Goal: Task Accomplishment & Management: Manage account settings

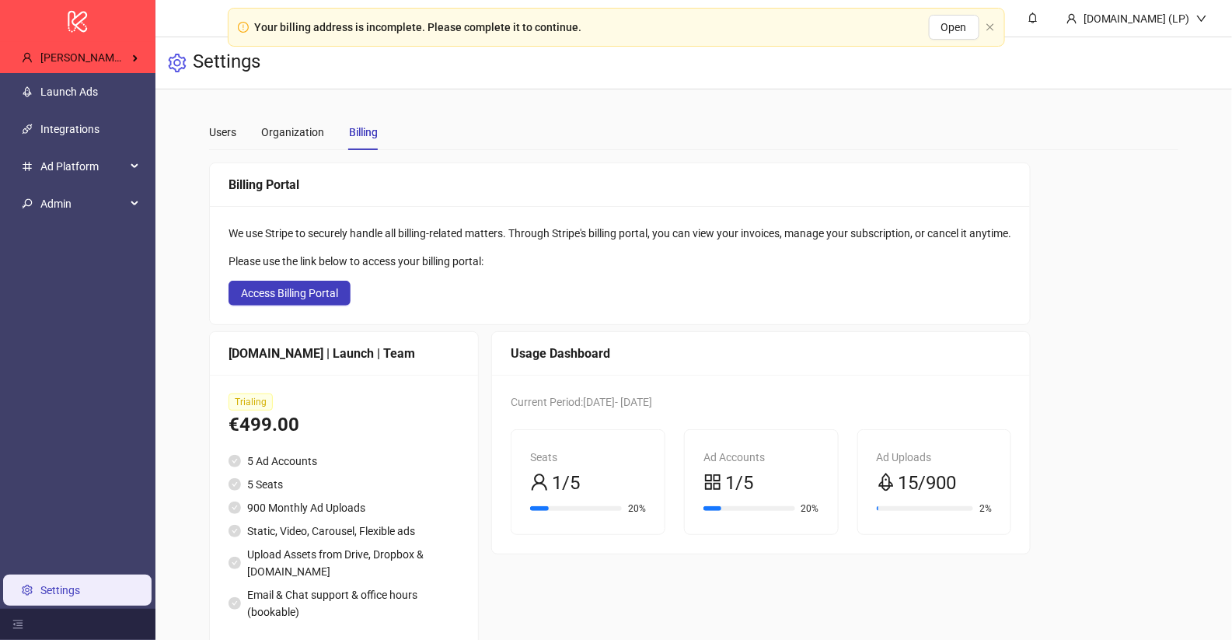
click at [98, 85] on link "Launch Ads" at bounding box center [69, 91] width 58 height 12
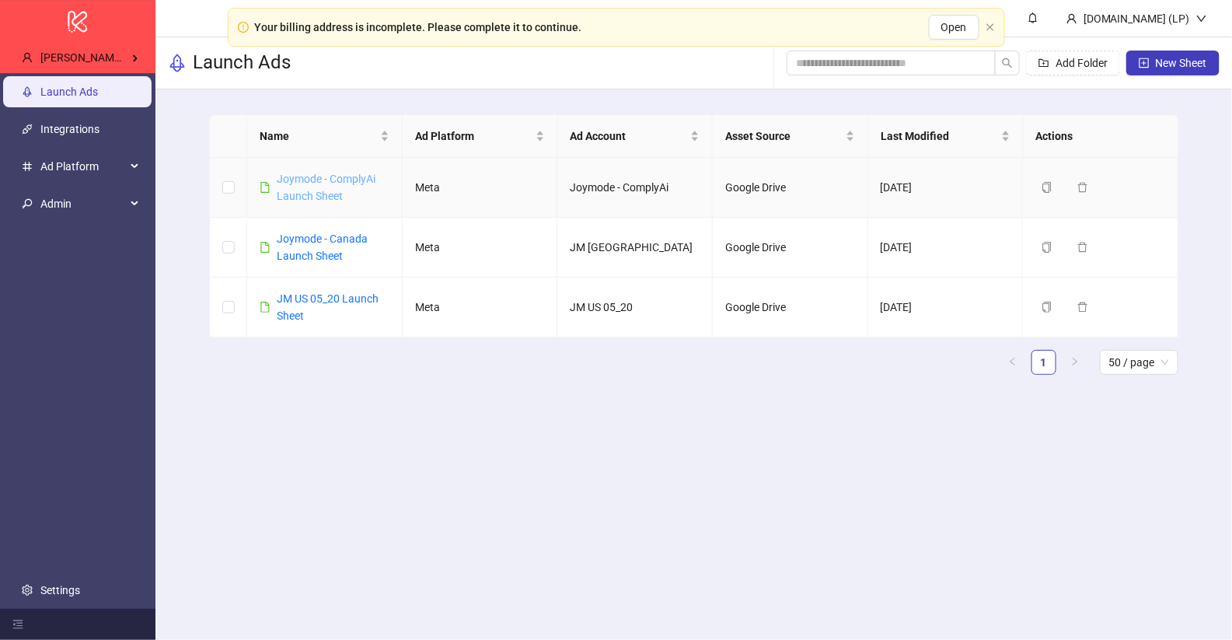
click at [319, 178] on link "Joymode - ComplyAi Launch Sheet" at bounding box center [326, 188] width 99 height 30
click at [285, 241] on link "Joymode - Canada Launch Sheet" at bounding box center [322, 247] width 91 height 30
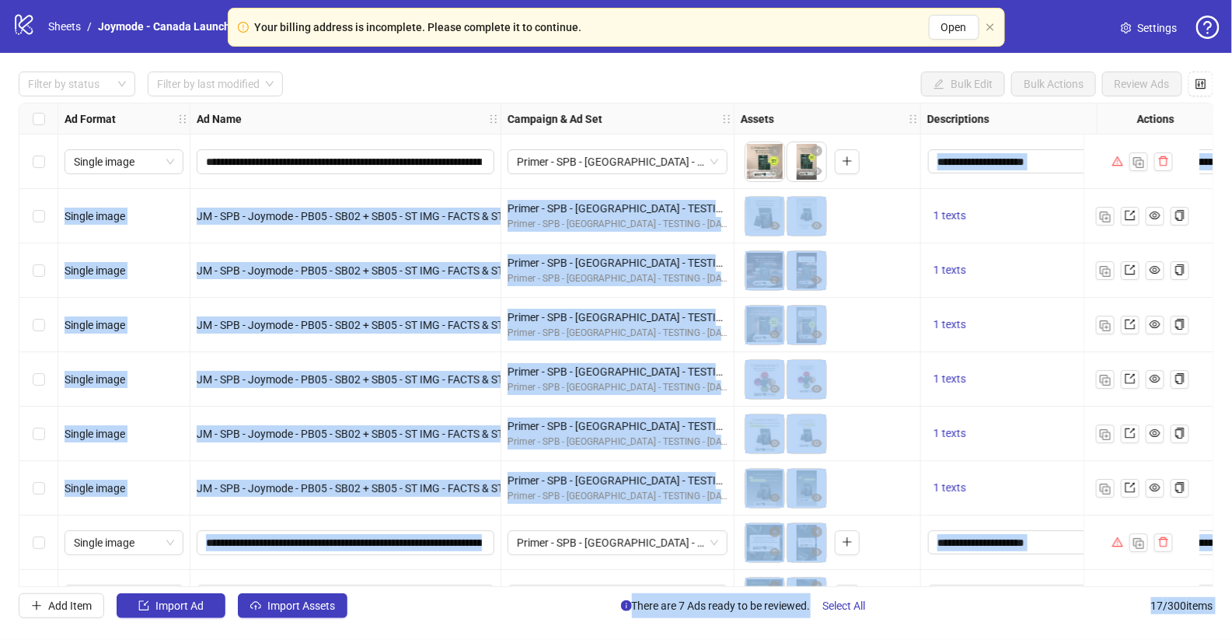
drag, startPoint x: 1112, startPoint y: 141, endPoint x: 1076, endPoint y: 138, distance: 36.7
click at [1076, 138] on body "**********" at bounding box center [616, 320] width 1232 height 640
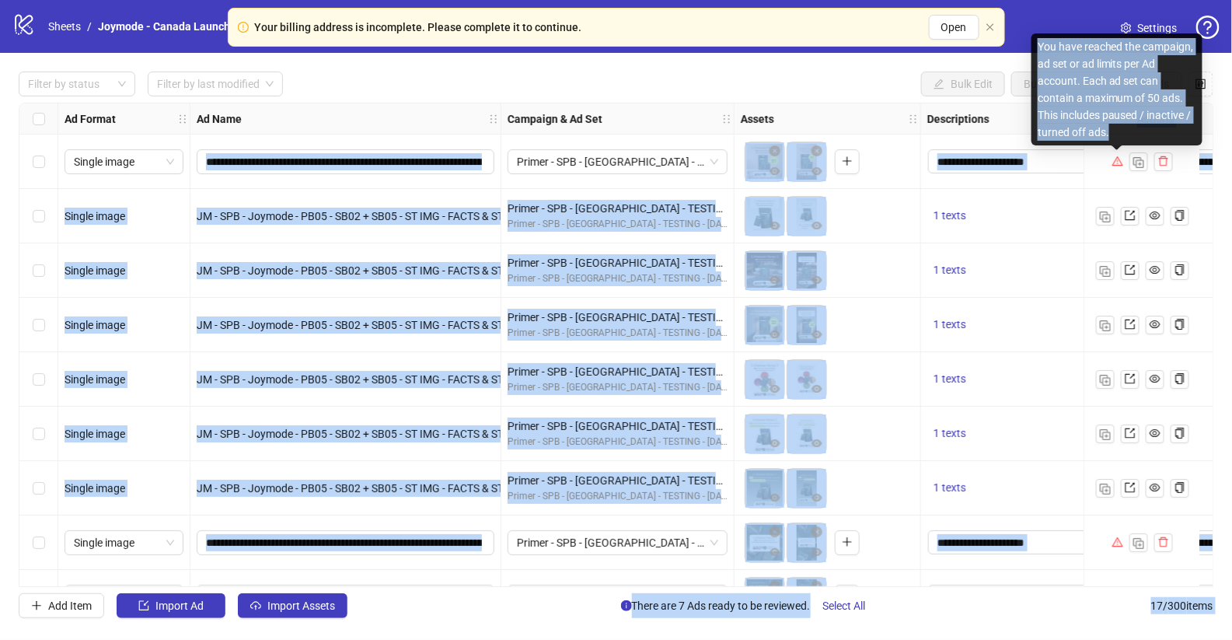
drag, startPoint x: 1114, startPoint y: 134, endPoint x: 1033, endPoint y: 54, distance: 113.8
click at [1032, 54] on body "**********" at bounding box center [616, 320] width 1232 height 640
click at [1115, 131] on div "You have reached the campaign, ad set or ad limits per Ad account. Each ad set …" at bounding box center [1116, 89] width 171 height 112
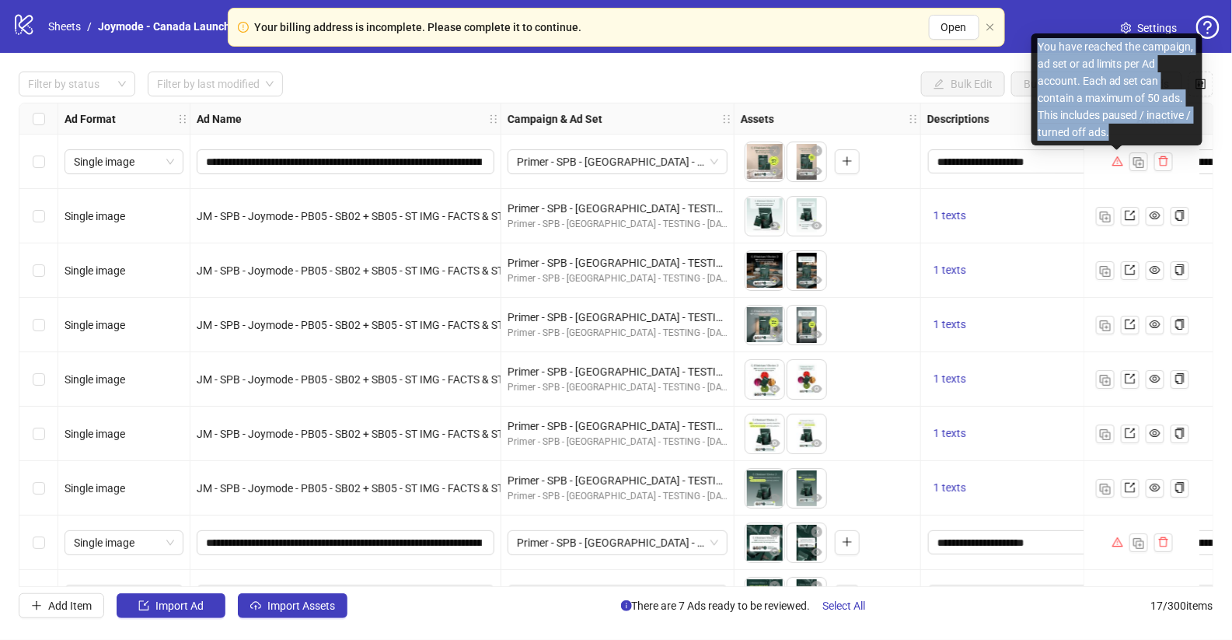
drag, startPoint x: 1115, startPoint y: 135, endPoint x: 1037, endPoint y: 47, distance: 118.4
click at [1037, 47] on div "You have reached the campaign, ad set or ad limits per Ad account. Each ad set …" at bounding box center [1116, 89] width 171 height 112
copy div "You have reached the campaign, ad set or ad limits per Ad account. Each ad set …"
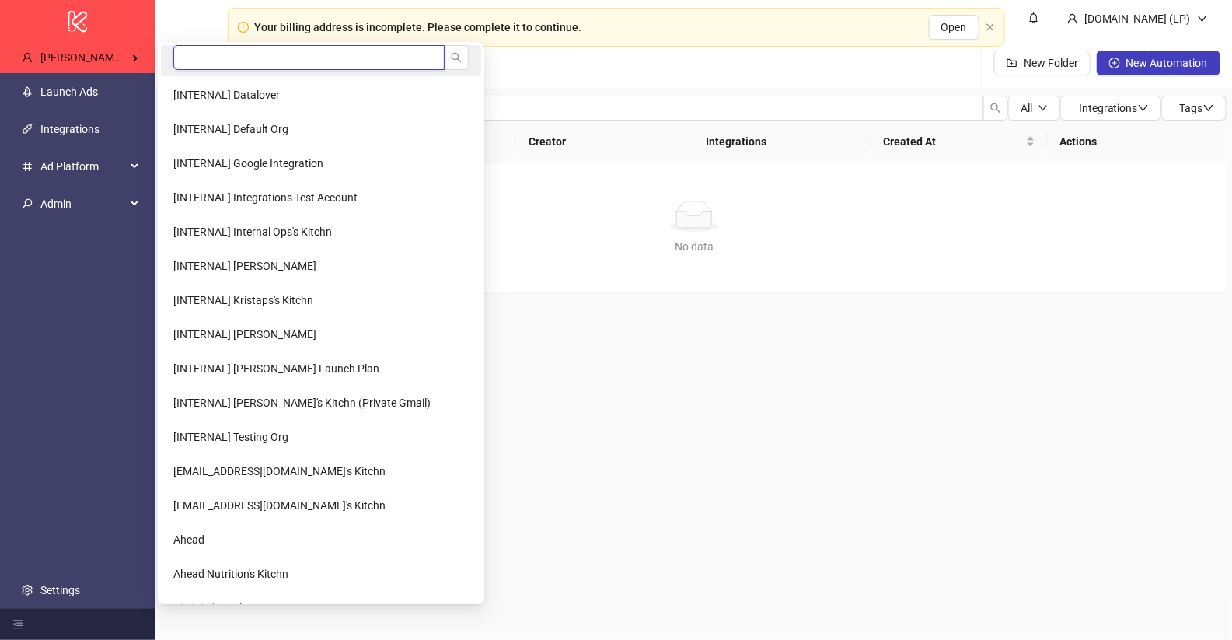
click at [203, 46] on input "search" at bounding box center [308, 57] width 271 height 25
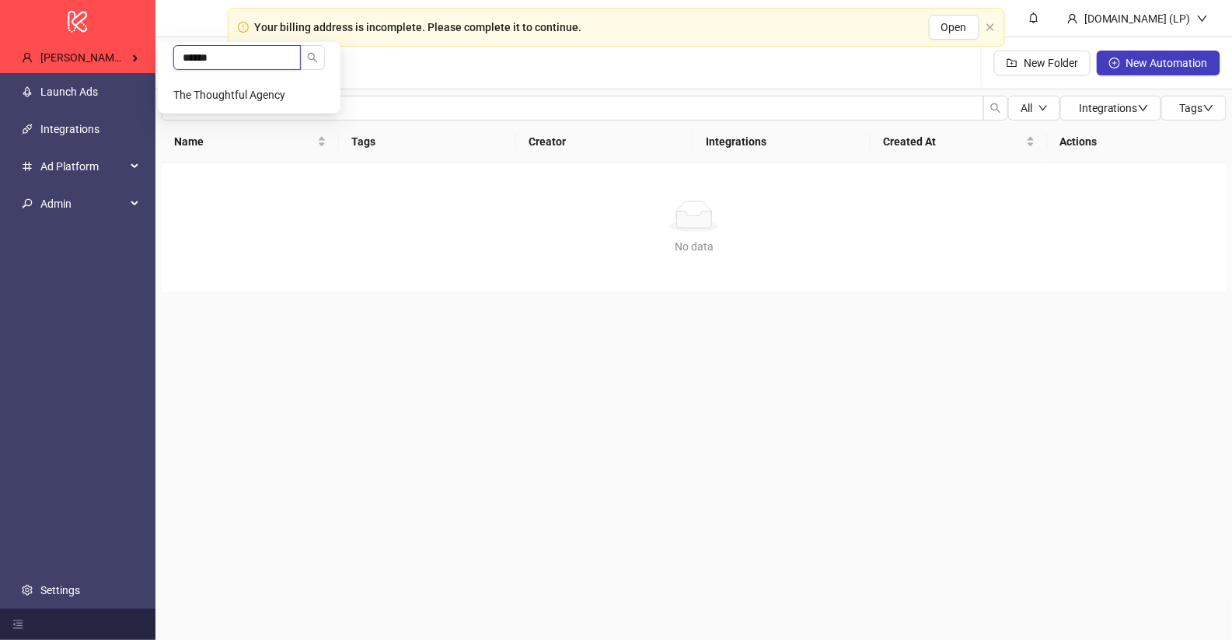
type input "******"
click at [200, 78] on Kitchn-popup "****** The Thoughtful Agency" at bounding box center [249, 78] width 183 height 72
click at [200, 84] on li "The Thoughtful Agency" at bounding box center [249, 94] width 176 height 31
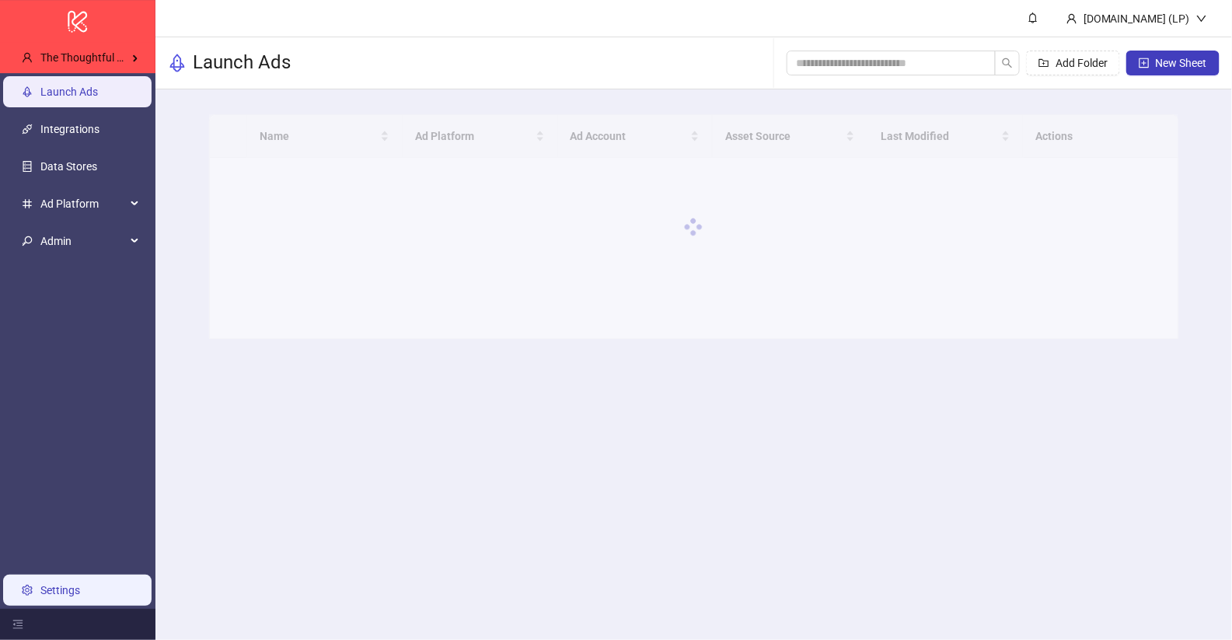
click at [62, 584] on link "Settings" at bounding box center [60, 590] width 40 height 12
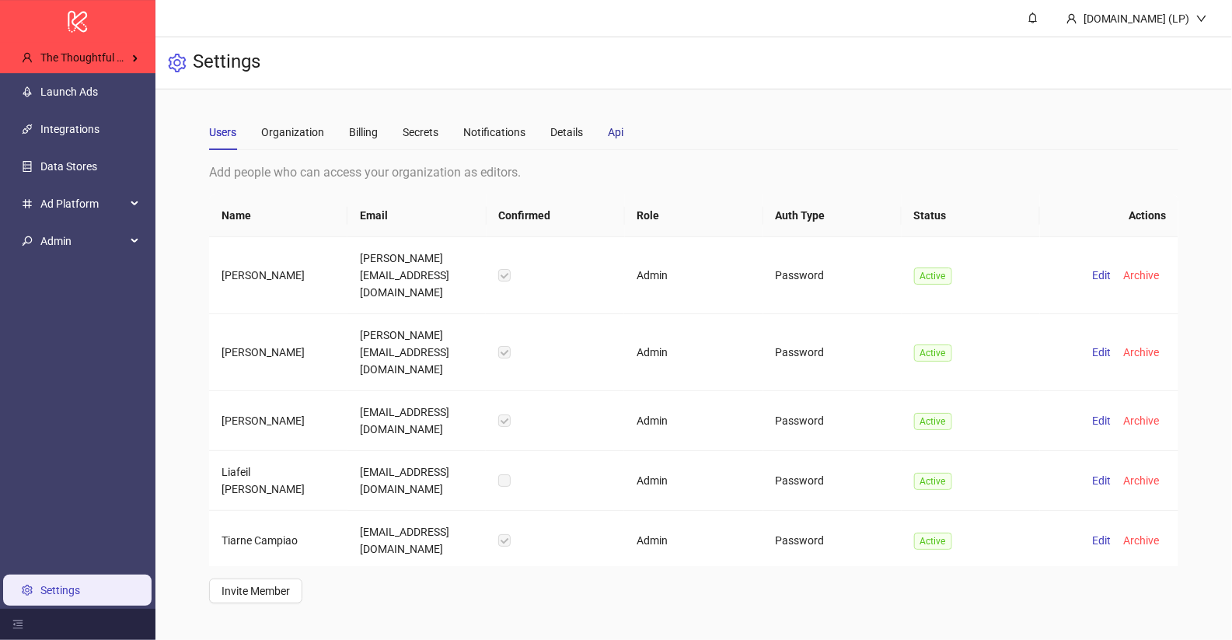
click at [613, 135] on div "Api" at bounding box center [616, 132] width 16 height 17
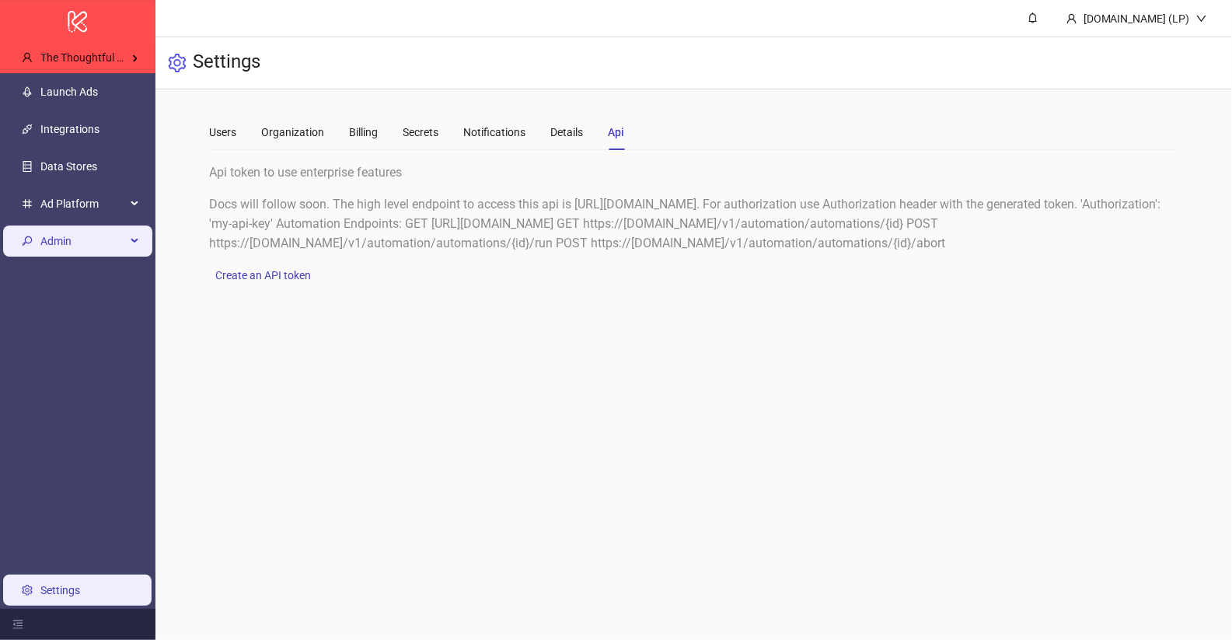
click at [42, 243] on span "Admin" at bounding box center [82, 240] width 85 height 31
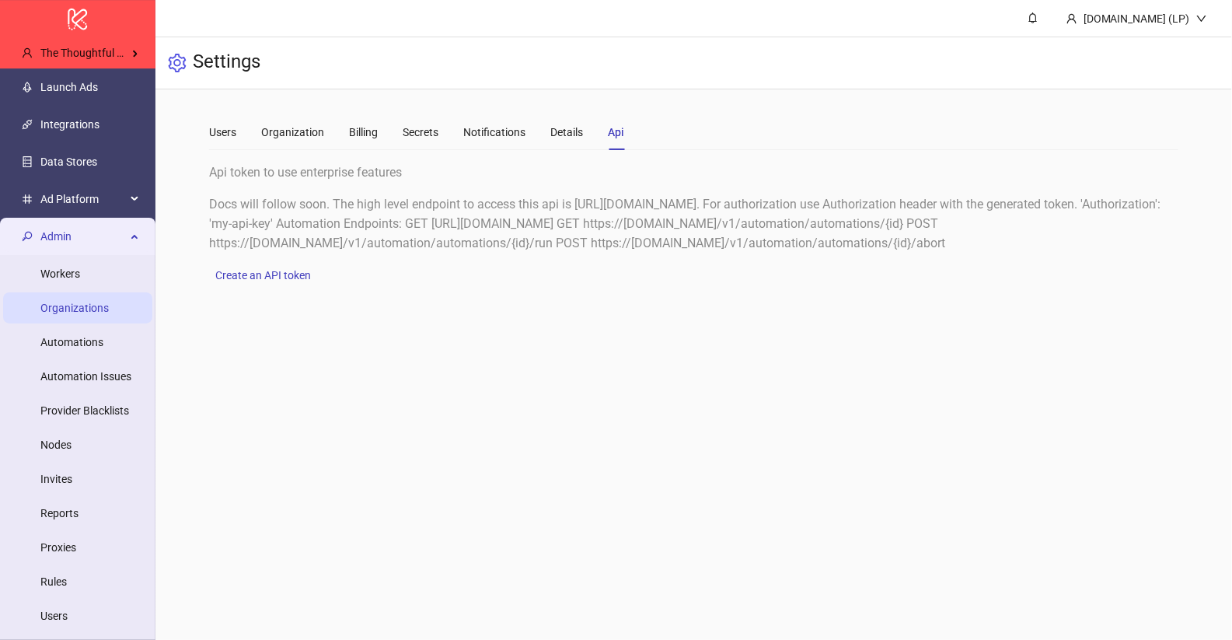
click at [89, 305] on link "Organizations" at bounding box center [74, 308] width 68 height 12
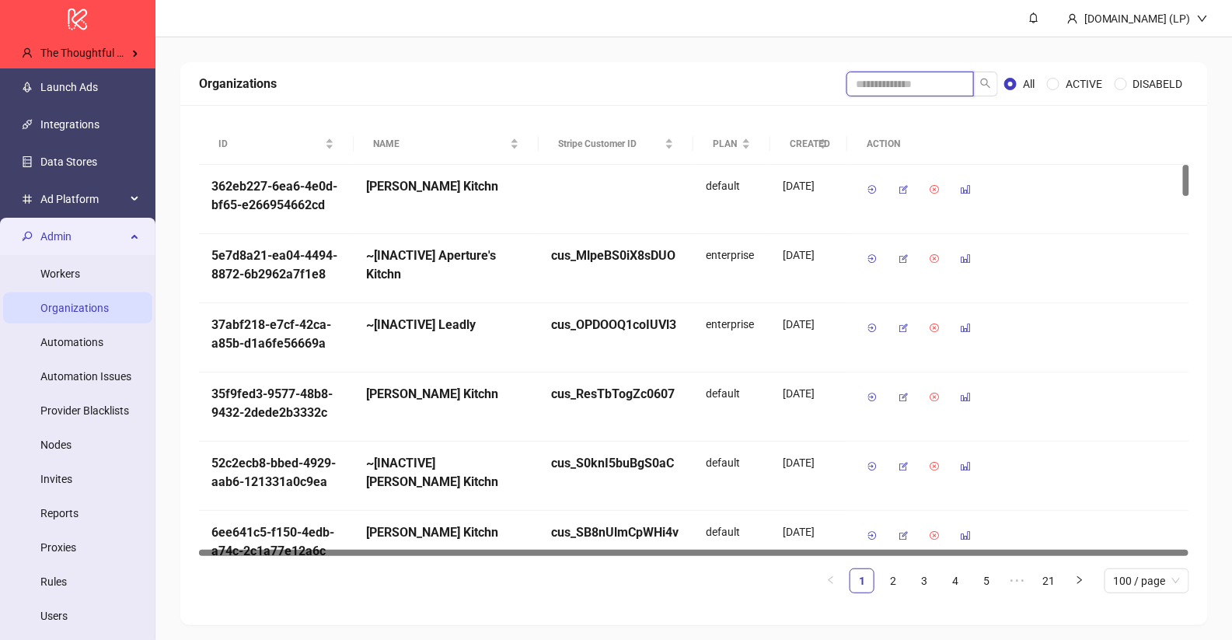
click at [884, 81] on input "search" at bounding box center [909, 84] width 127 height 25
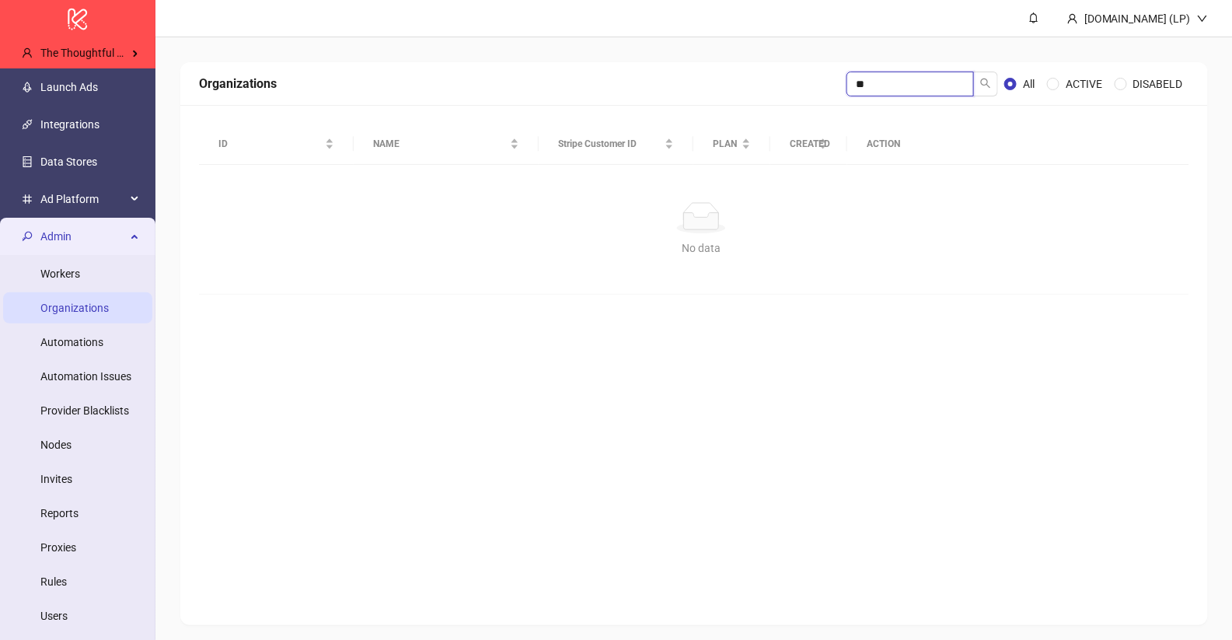
type input "*"
type input "***"
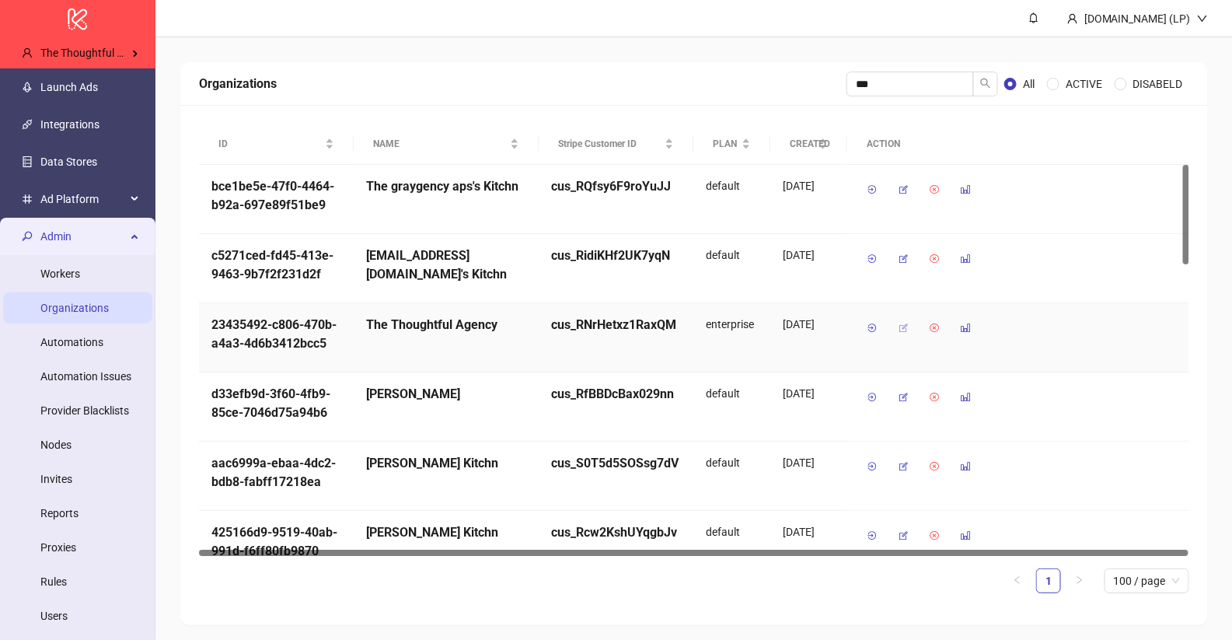
click at [899, 323] on icon "button" at bounding box center [903, 328] width 11 height 11
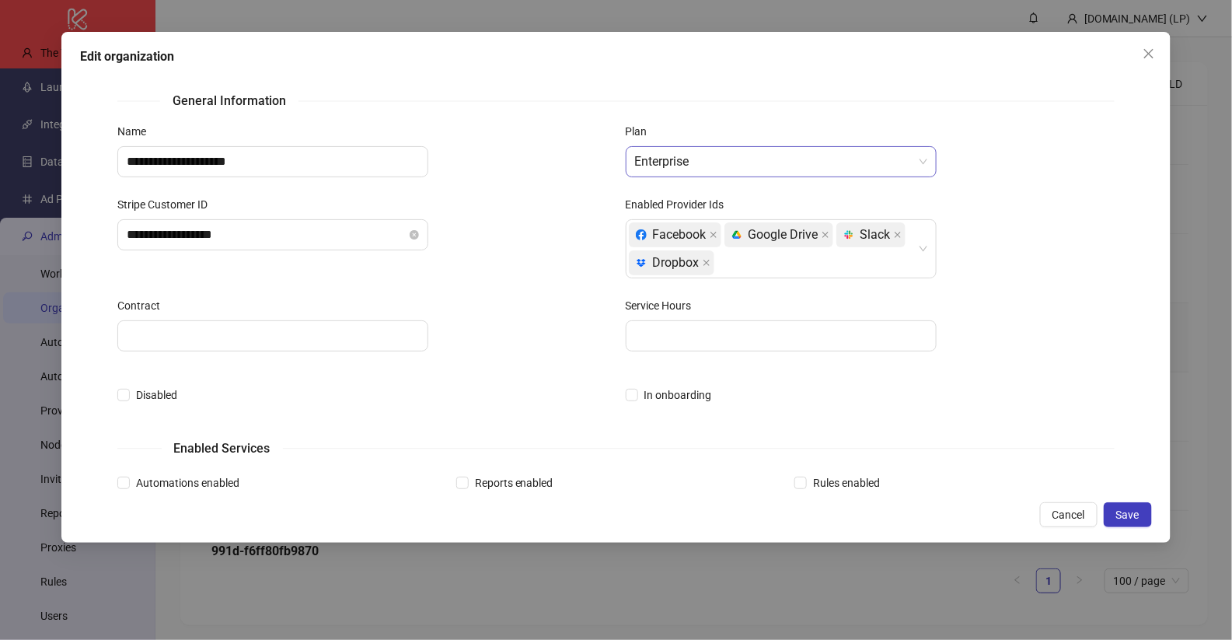
click at [726, 162] on span "Enterprise" at bounding box center [781, 162] width 292 height 30
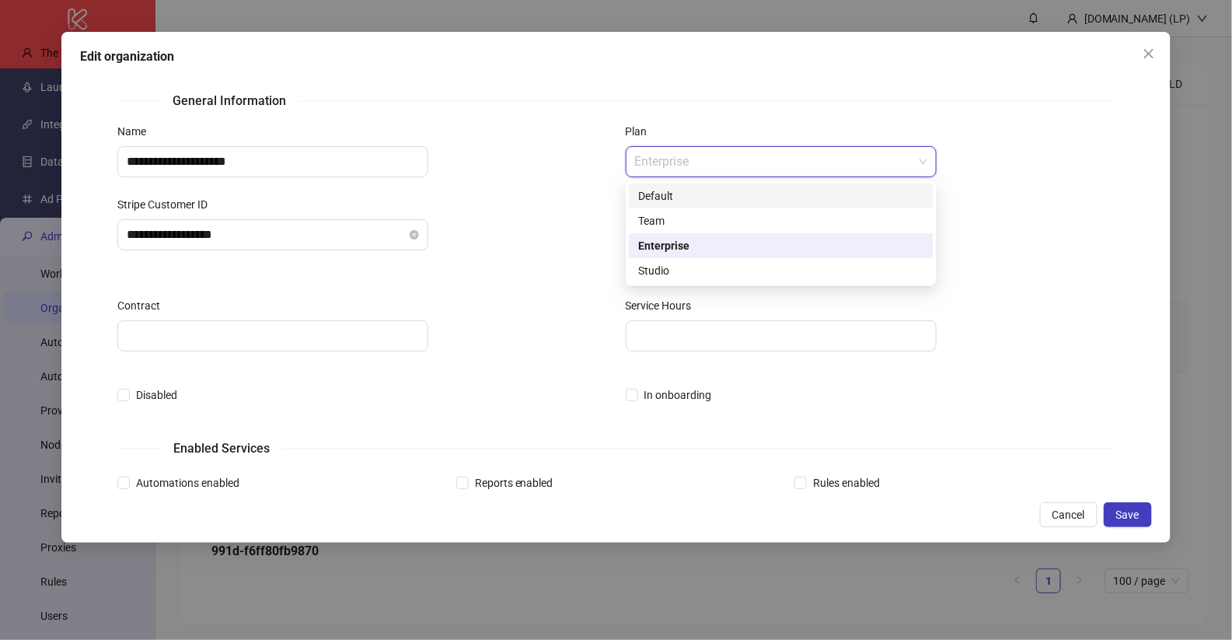
click at [683, 199] on div "Default" at bounding box center [781, 195] width 286 height 17
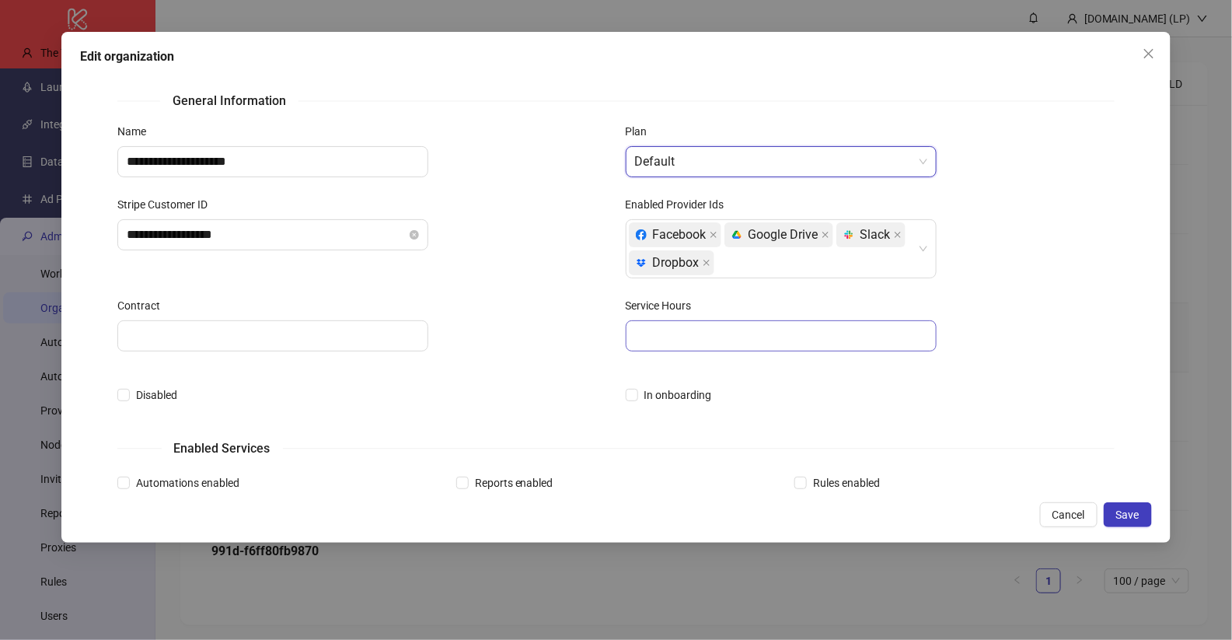
scroll to position [511, 0]
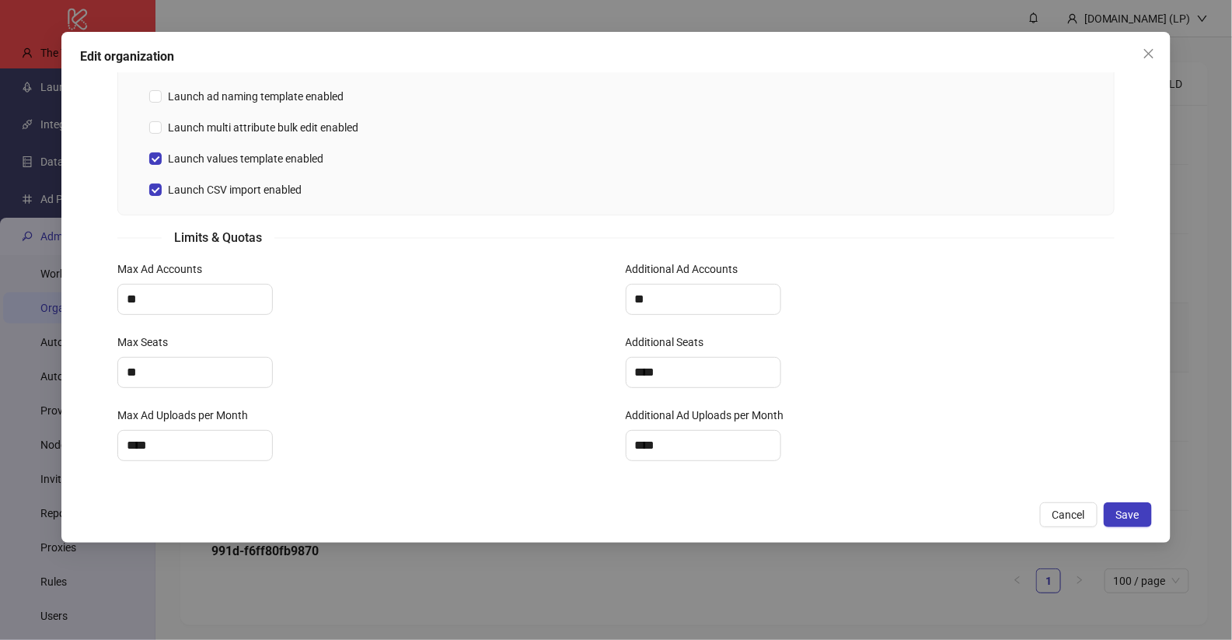
click at [903, 333] on div "Additional Seats" at bounding box center [870, 344] width 489 height 23
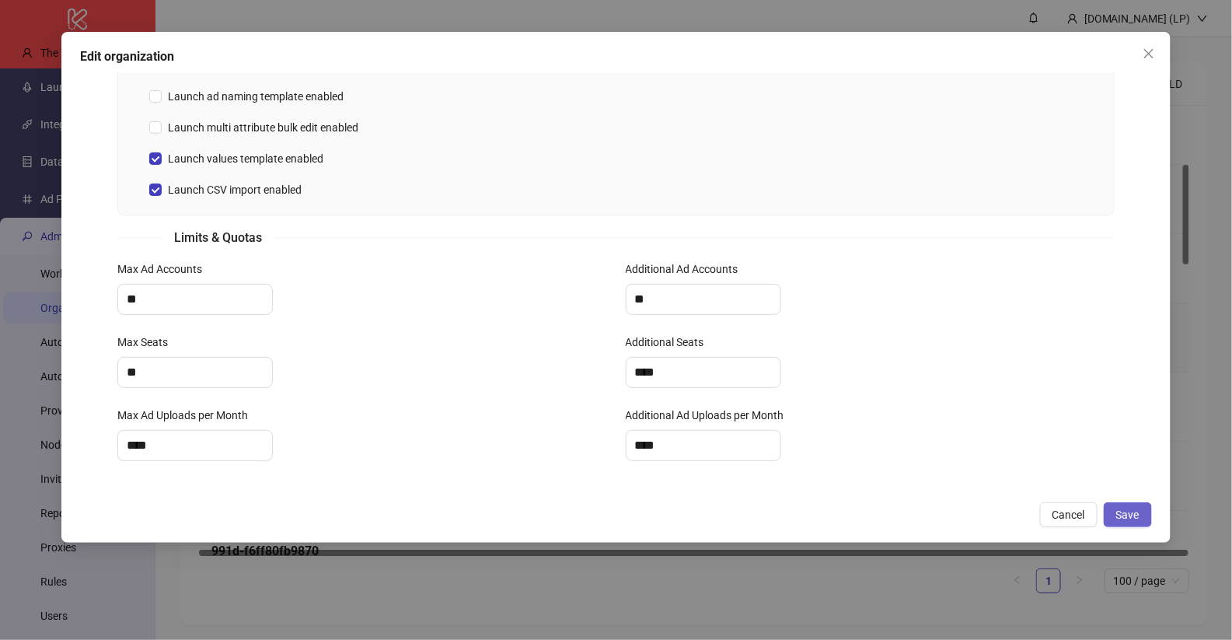
click at [1134, 523] on button "Save" at bounding box center [1128, 514] width 48 height 25
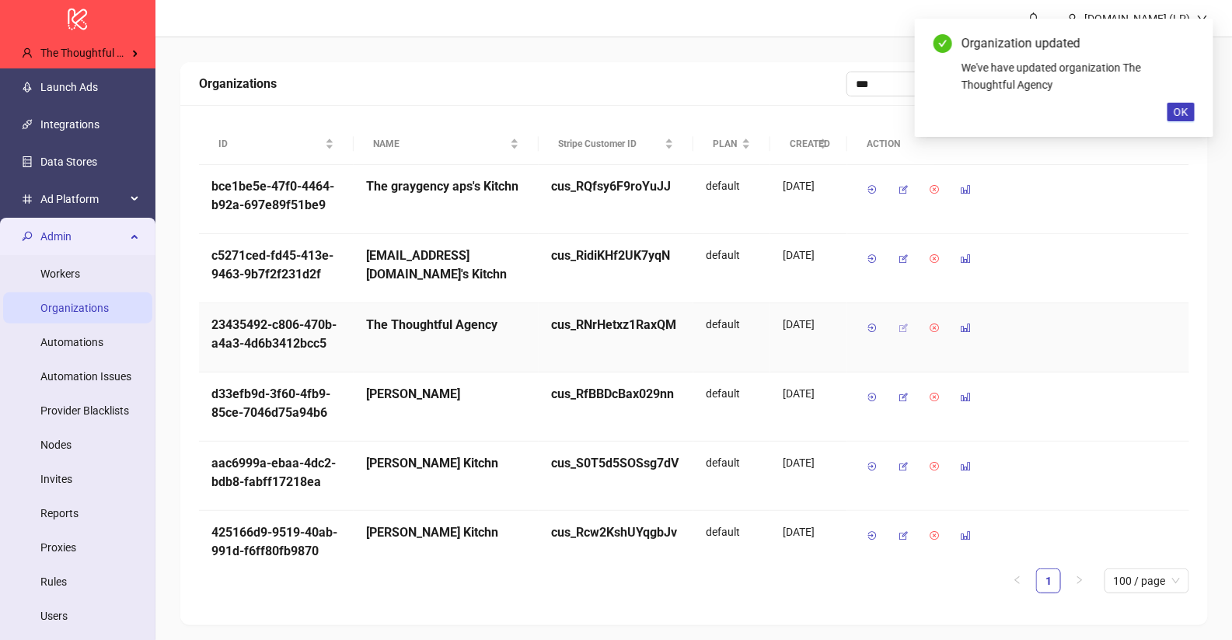
click at [900, 323] on icon "button" at bounding box center [903, 328] width 11 height 11
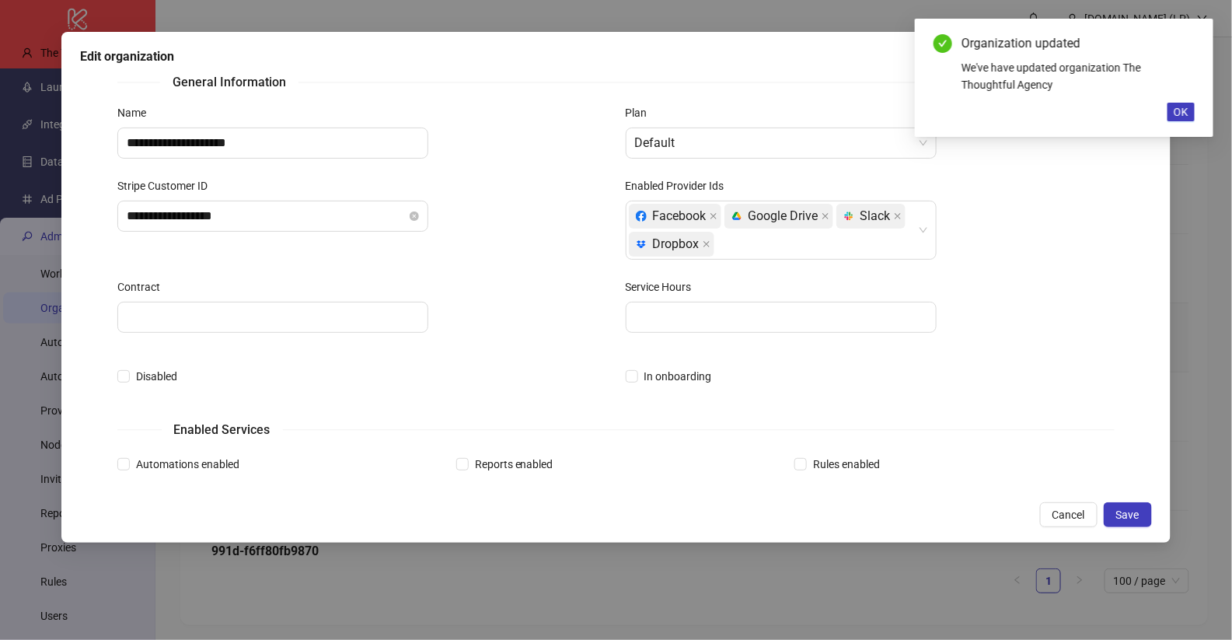
scroll to position [0, 0]
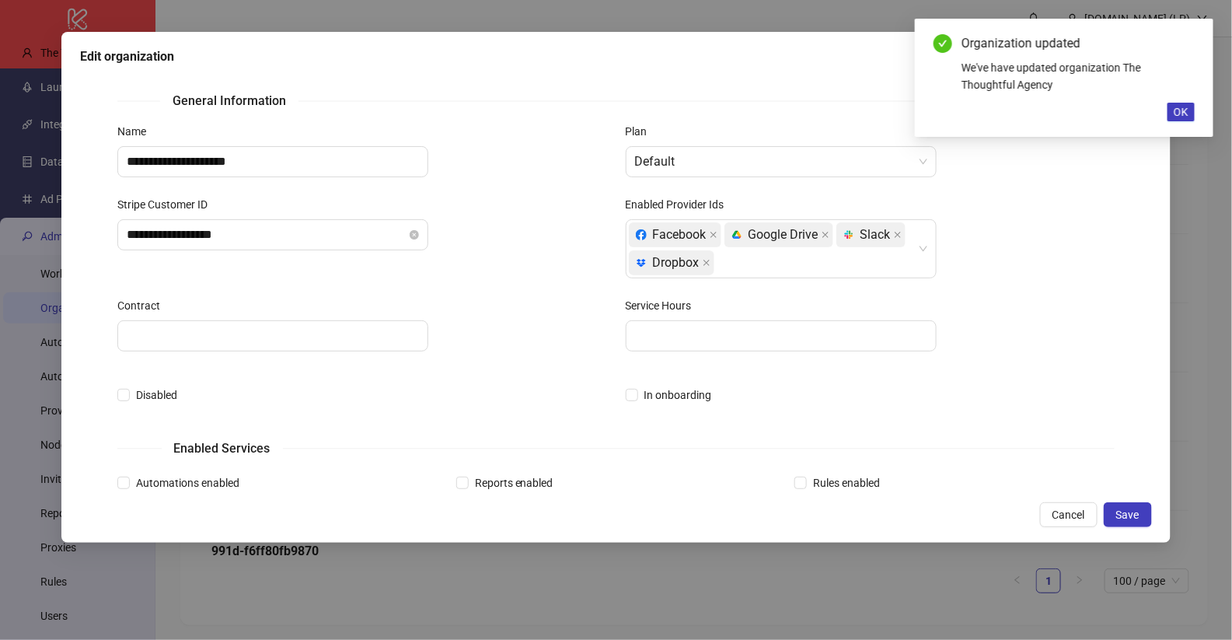
click at [1188, 101] on div "Organization updated We've have updated organization The Thoughtful Agency OK" at bounding box center [1064, 78] width 298 height 118
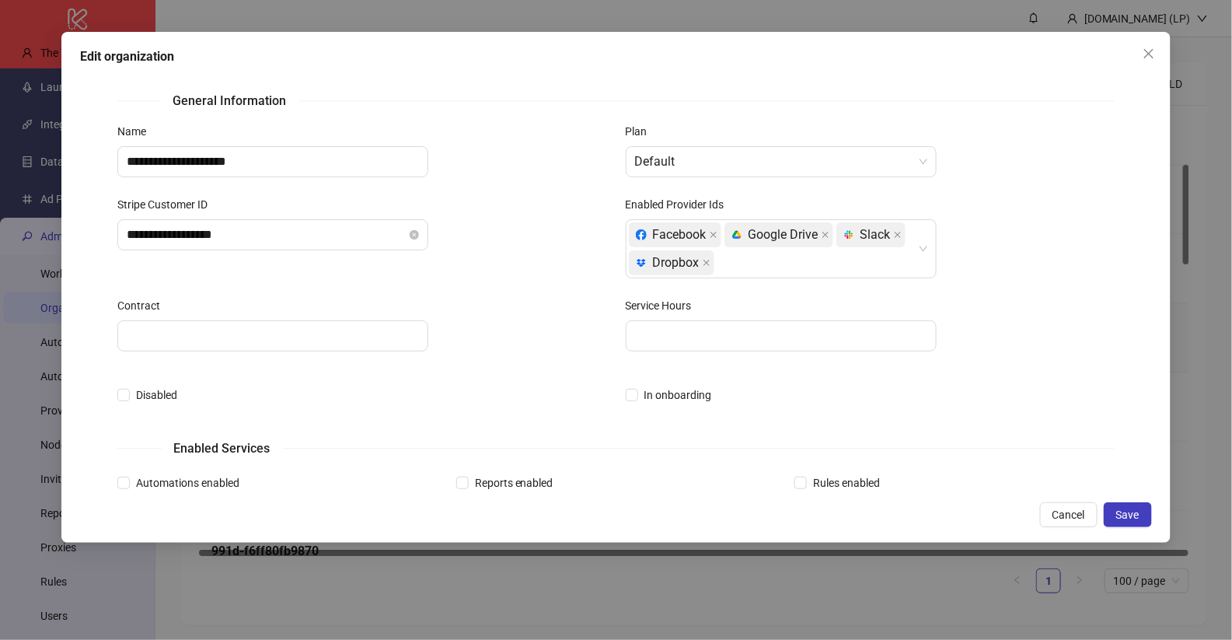
click at [1187, 114] on div "**********" at bounding box center [616, 320] width 1232 height 640
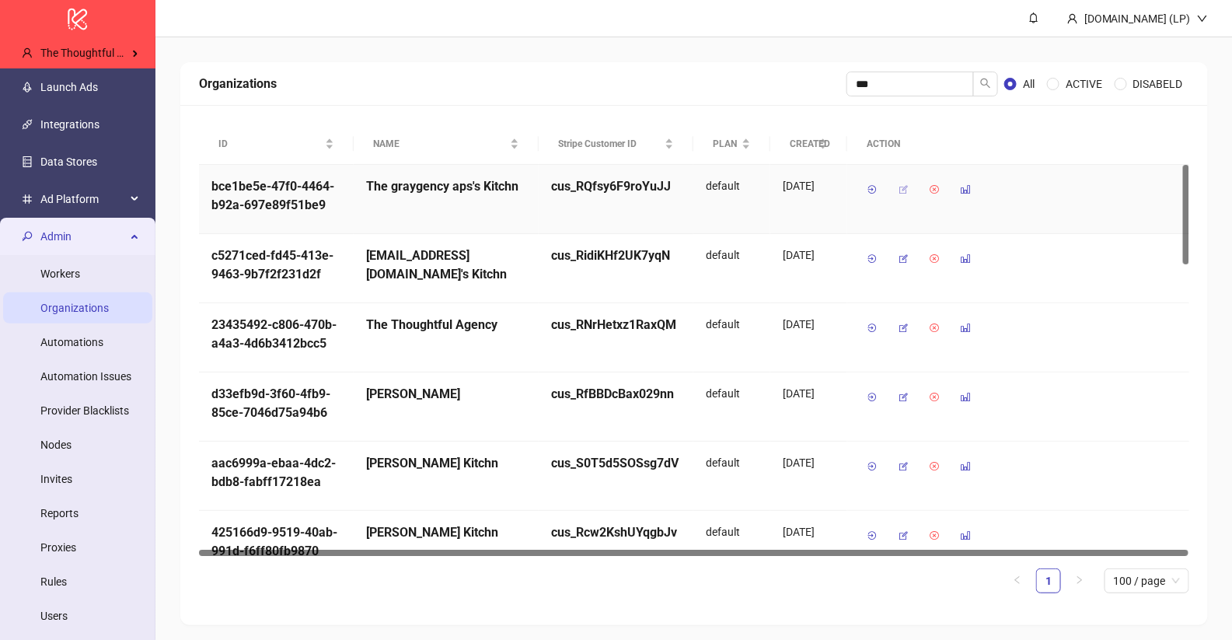
click at [903, 187] on icon "button" at bounding box center [903, 189] width 11 height 11
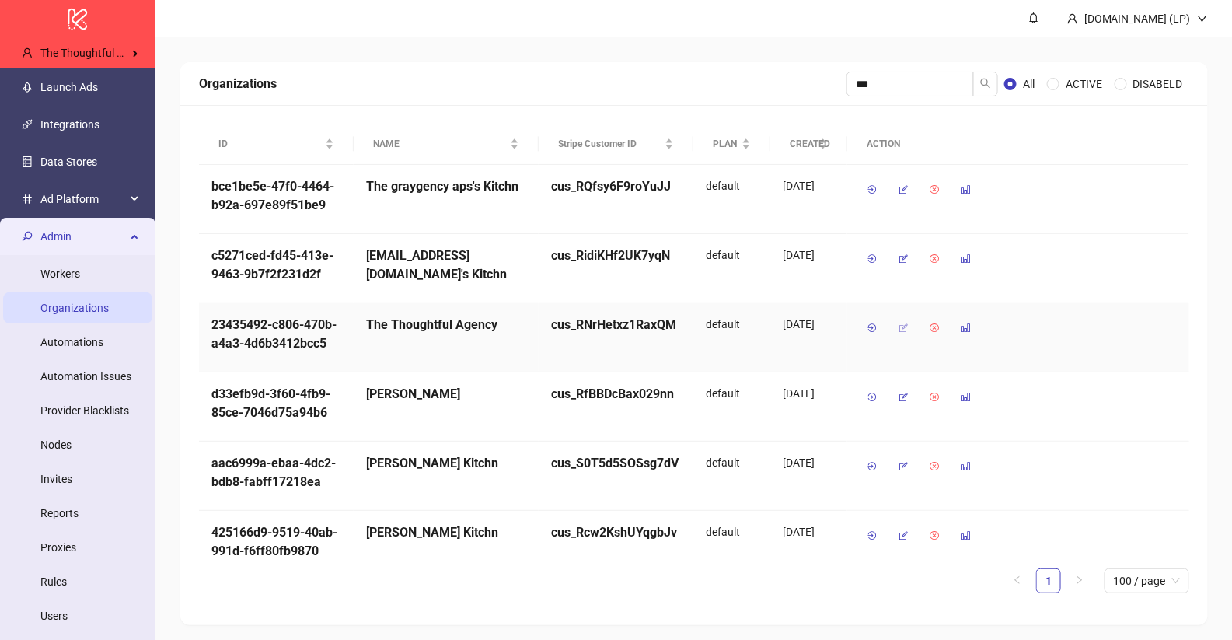
click at [909, 324] on button "button" at bounding box center [903, 328] width 25 height 25
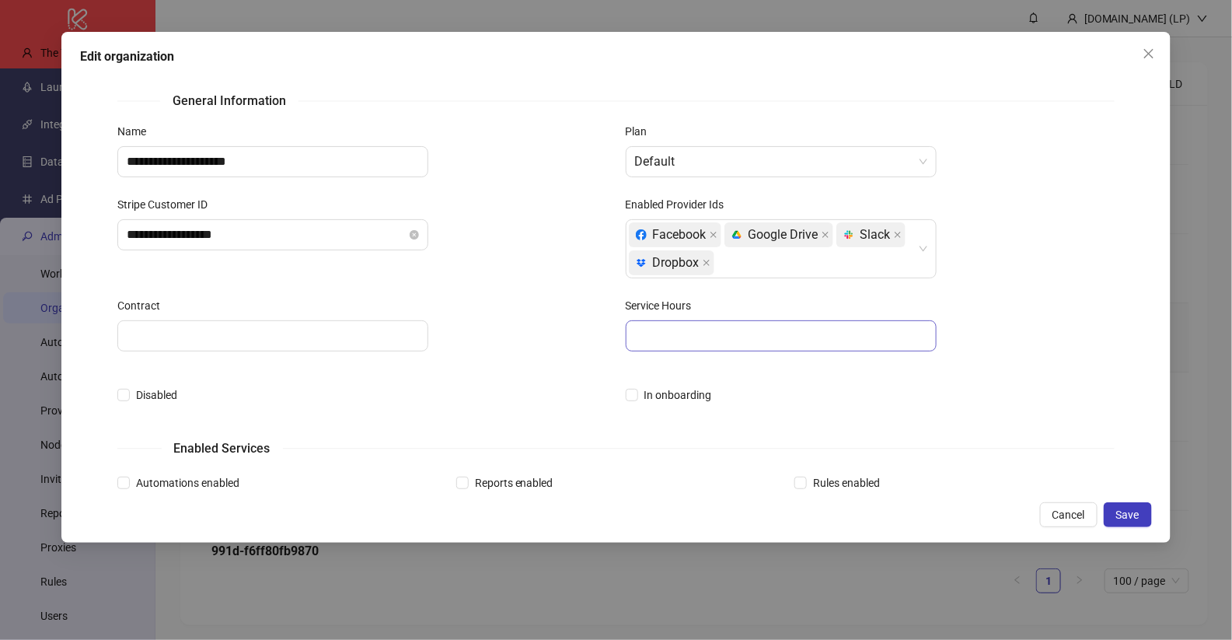
scroll to position [511, 0]
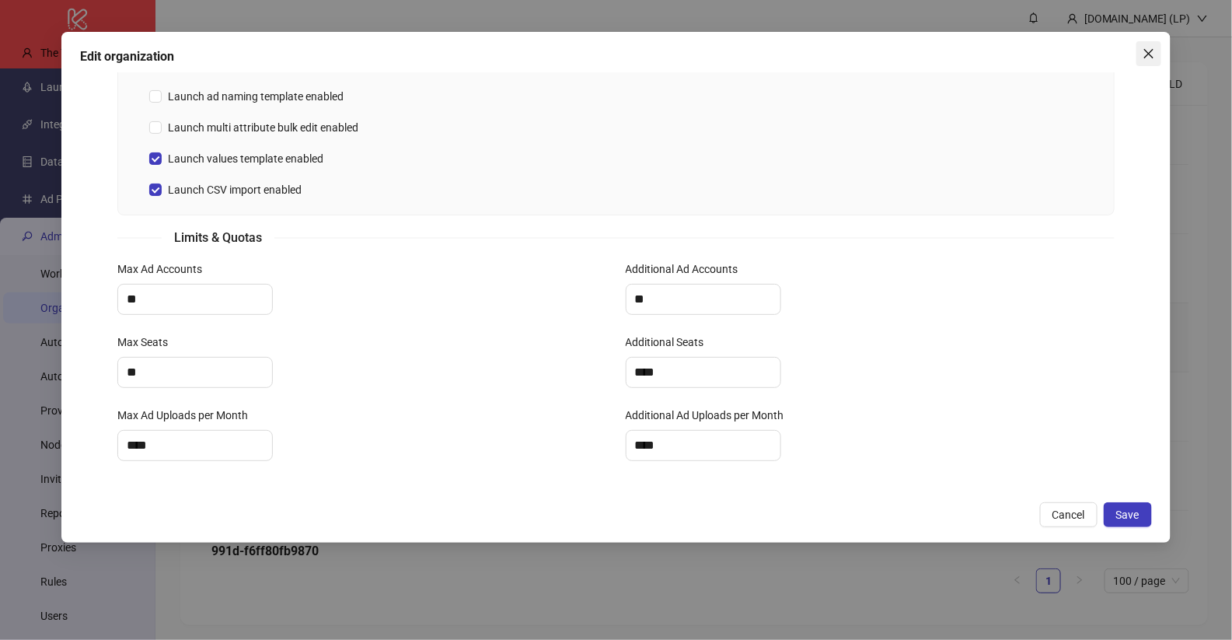
click at [1139, 56] on span "Close" at bounding box center [1148, 53] width 25 height 12
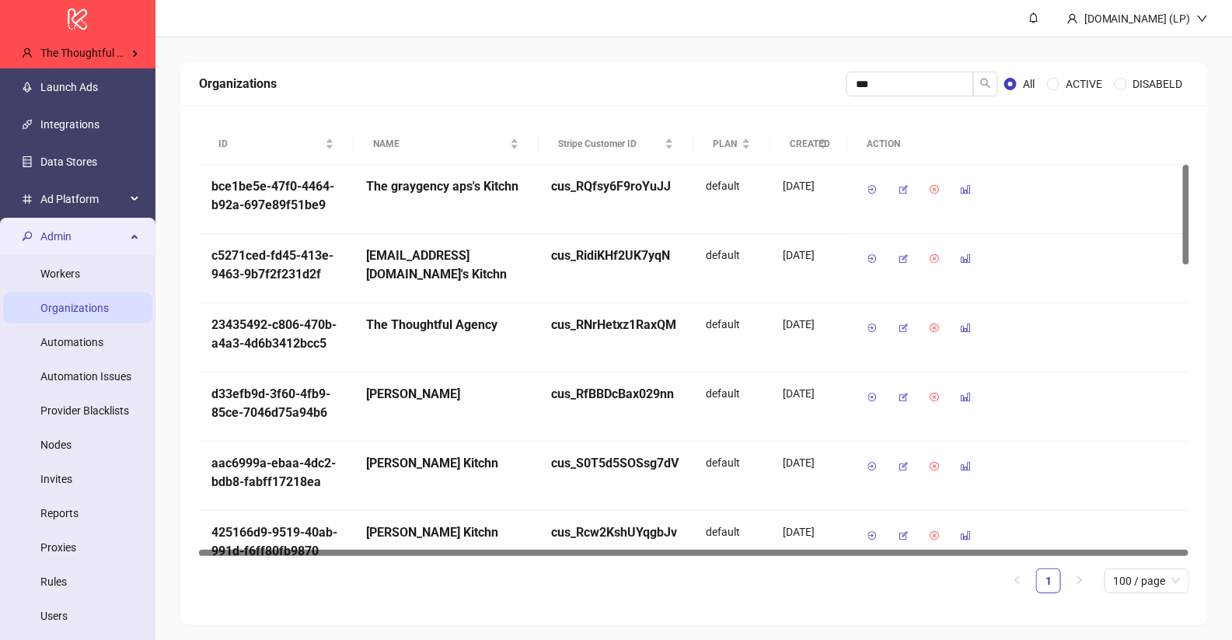
click at [72, 225] on span "Admin" at bounding box center [82, 236] width 85 height 31
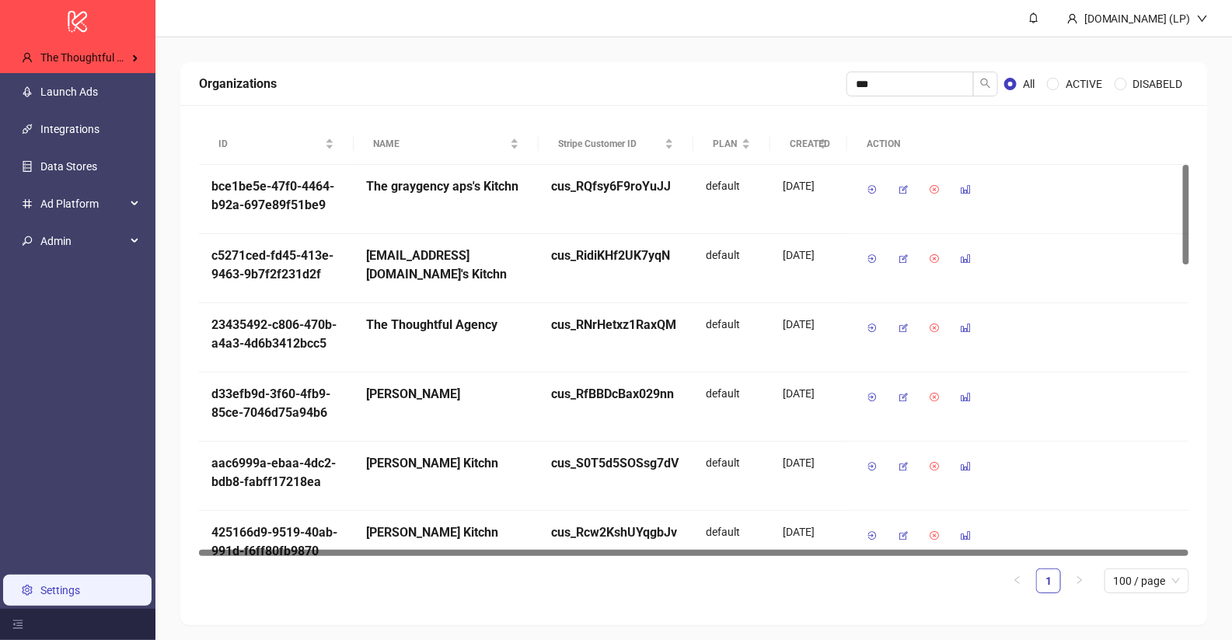
click at [44, 596] on link "Settings" at bounding box center [60, 590] width 40 height 12
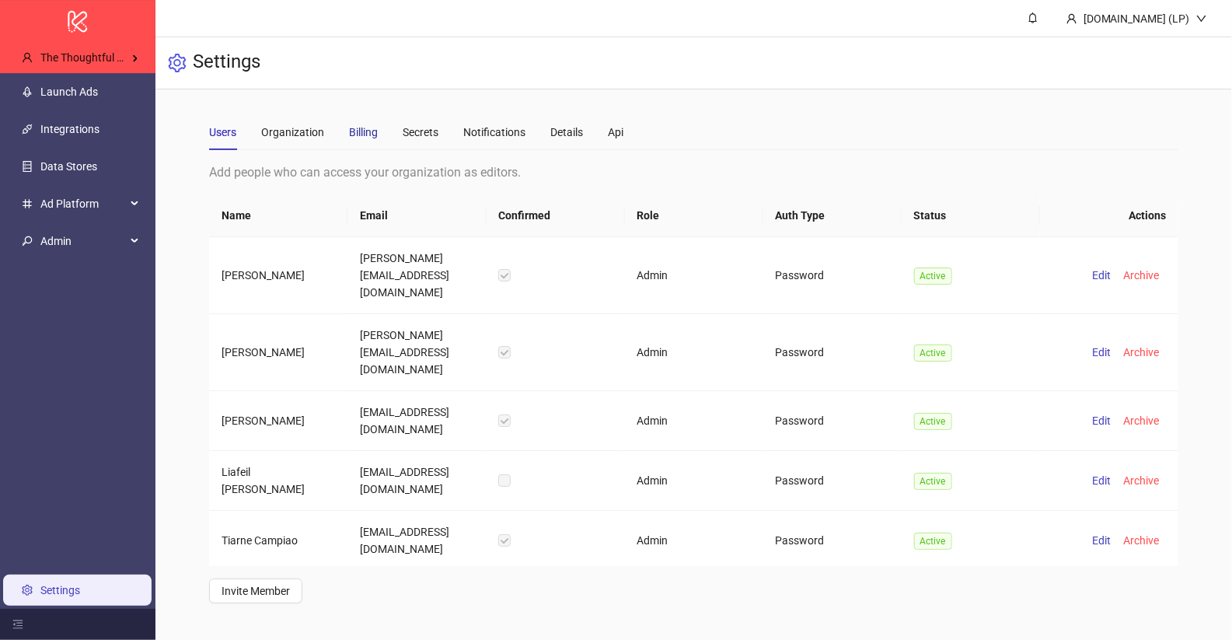
click at [372, 131] on div "Billing" at bounding box center [363, 132] width 29 height 17
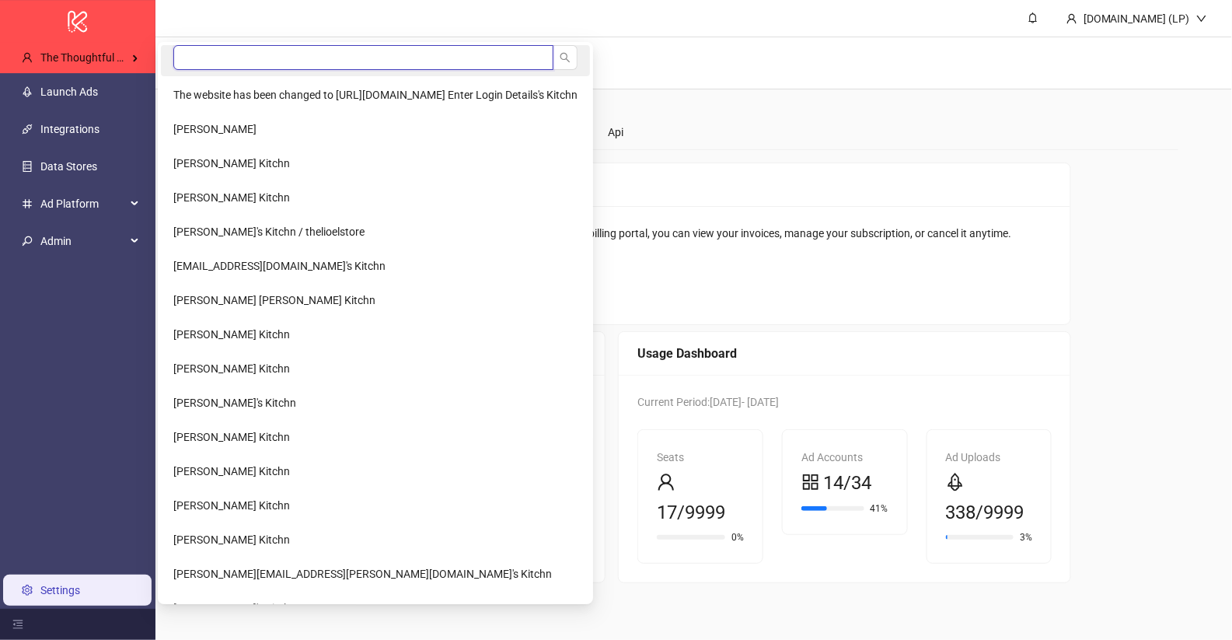
click at [206, 54] on input "search" at bounding box center [363, 57] width 380 height 25
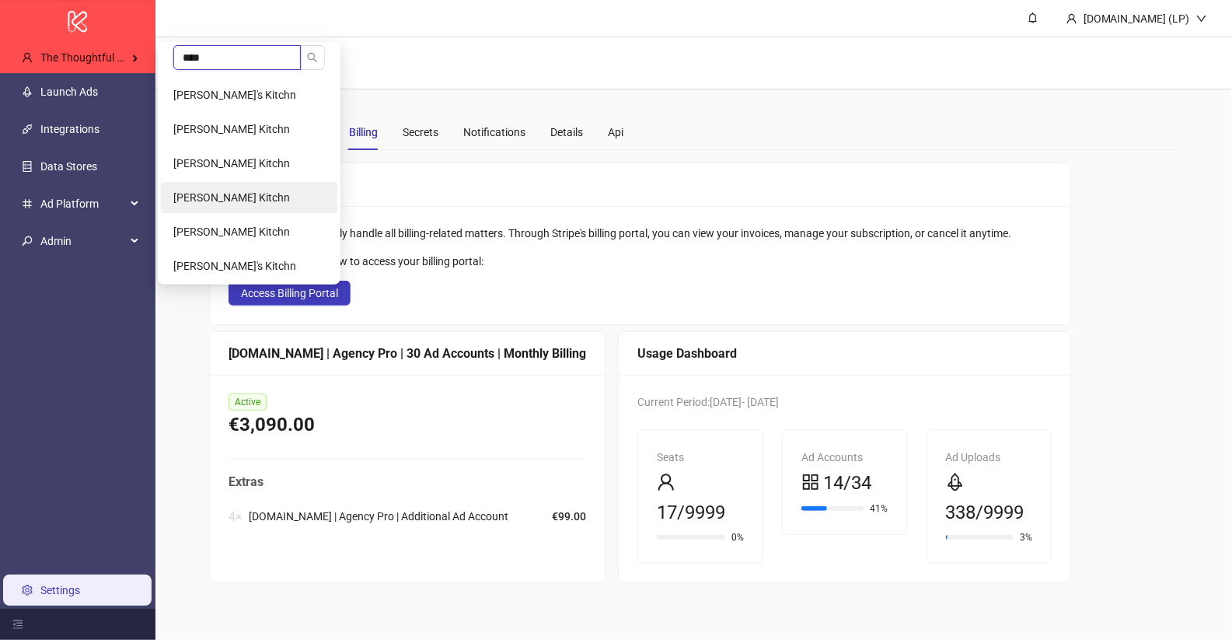
type input "****"
click at [228, 195] on span "Julien Malet's Kitchn" at bounding box center [231, 197] width 117 height 12
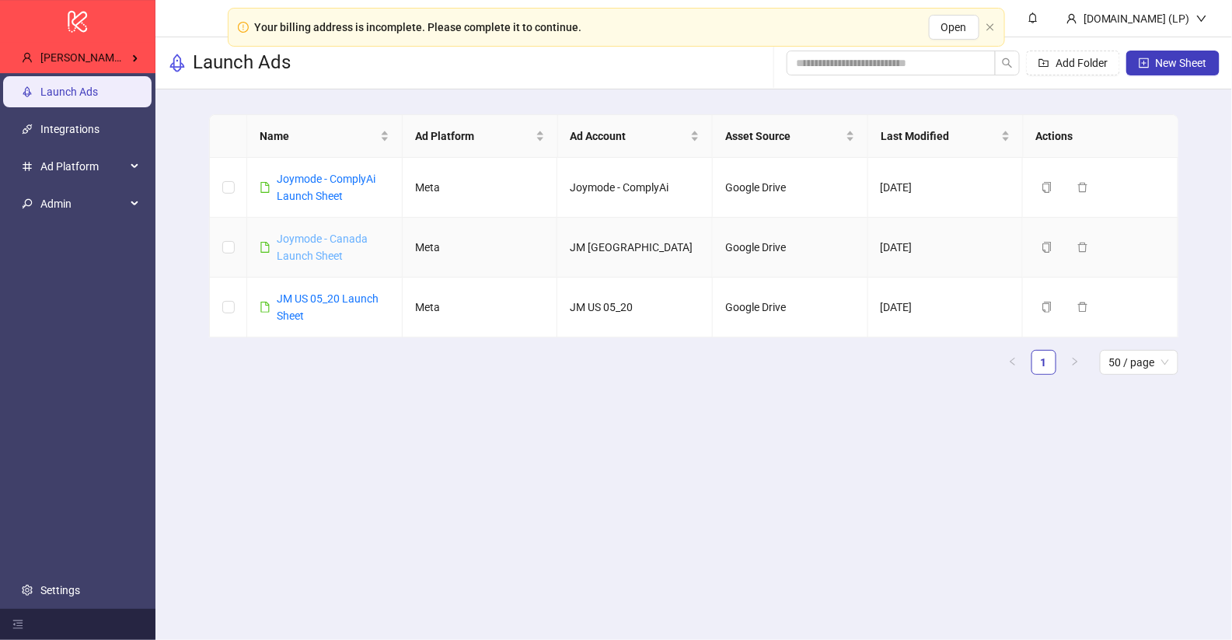
click at [325, 240] on link "Joymode - Canada Launch Sheet" at bounding box center [322, 247] width 91 height 30
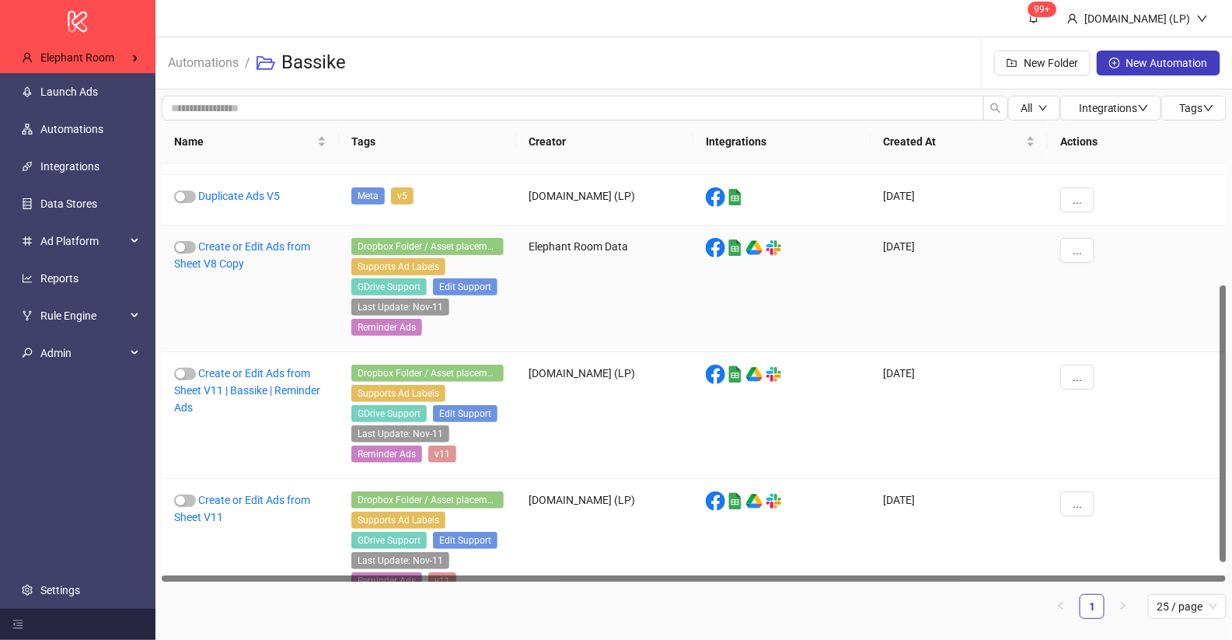
scroll to position [211, 0]
